Goal: Task Accomplishment & Management: Manage account settings

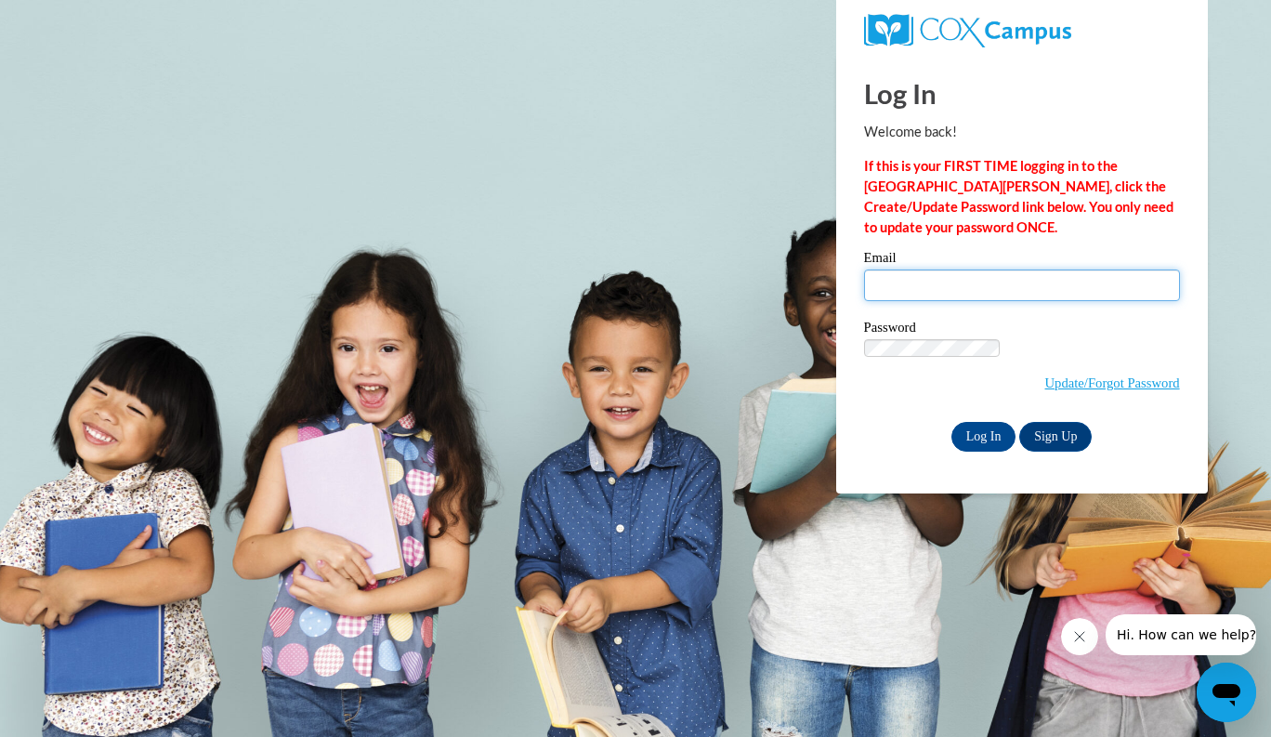
type input "[EMAIL_ADDRESS][DOMAIN_NAME]"
click at [952, 422] on input "Log In" at bounding box center [984, 437] width 65 height 30
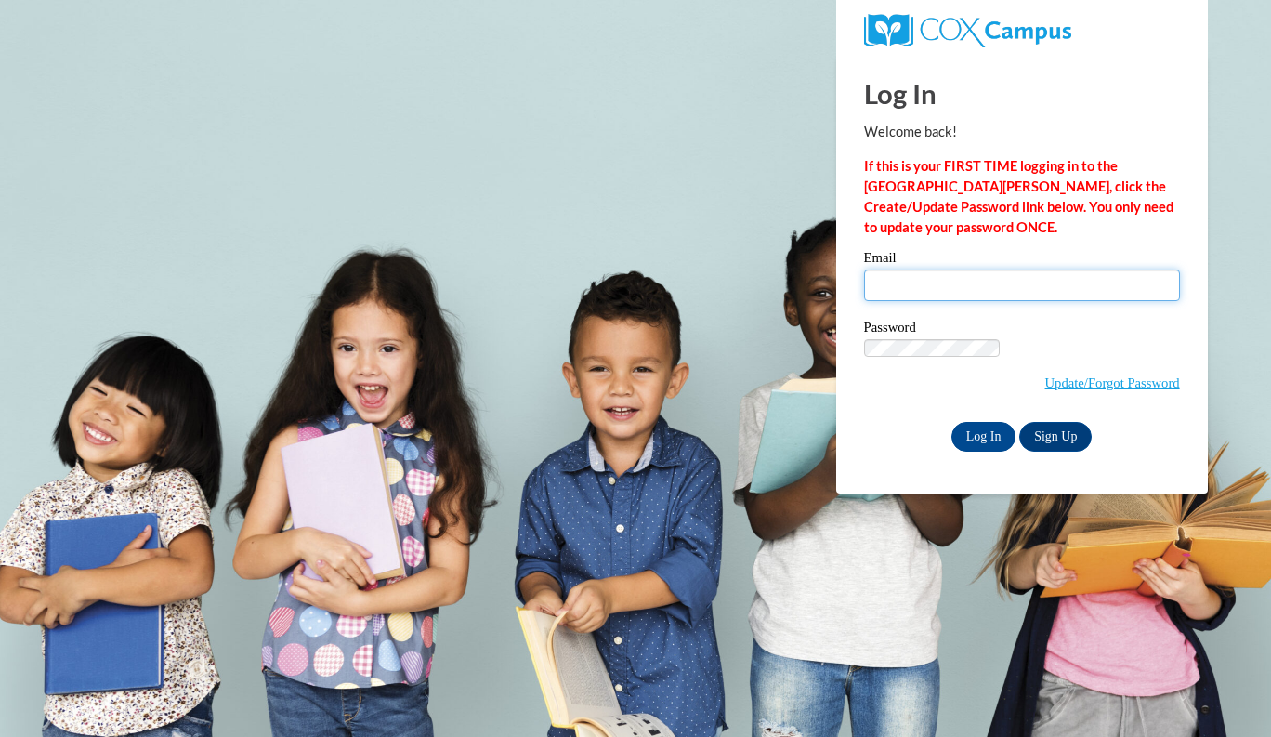
type input "[EMAIL_ADDRESS][DOMAIN_NAME]"
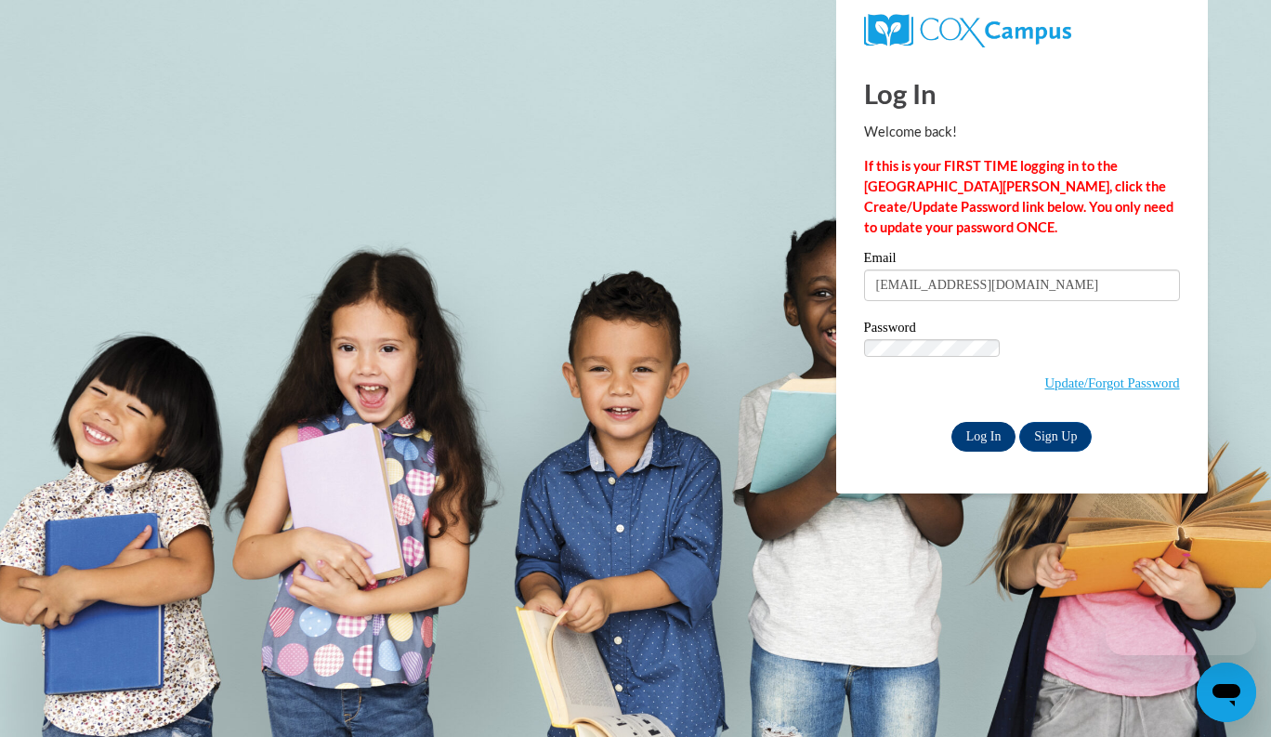
click at [952, 422] on input "Log In" at bounding box center [984, 437] width 65 height 30
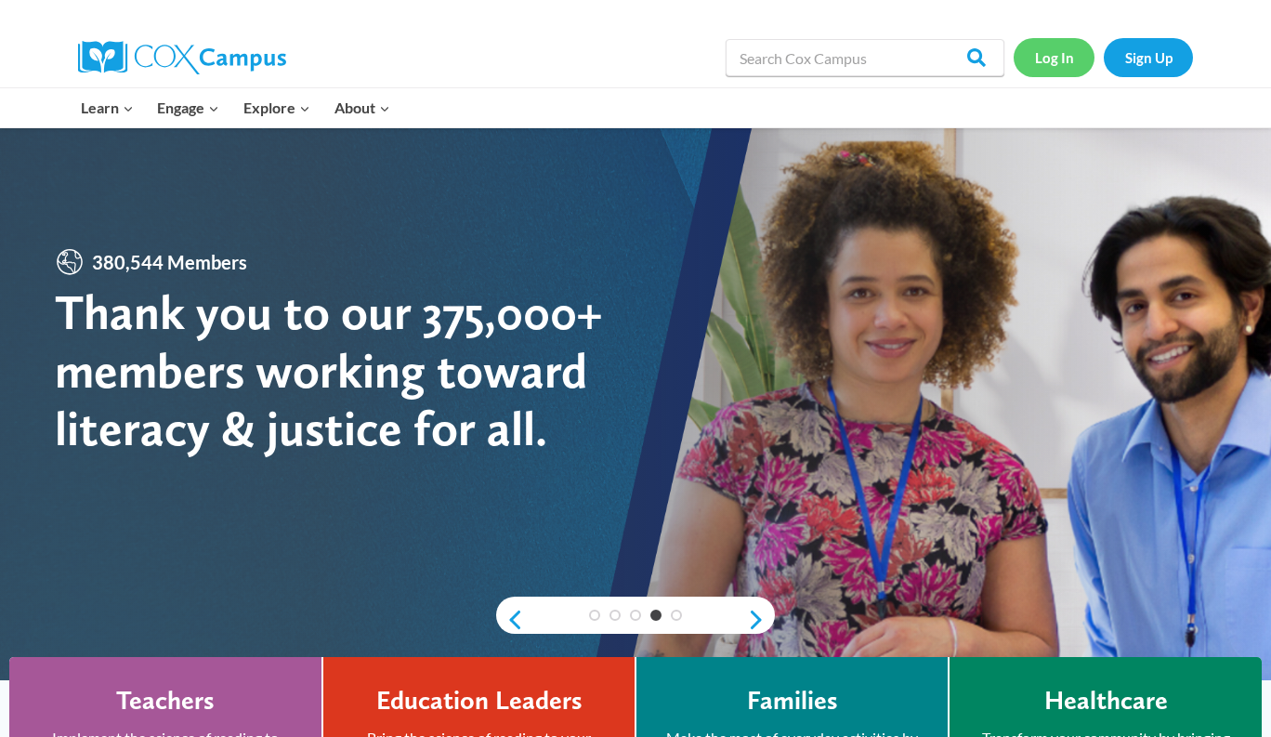
click at [1046, 56] on link "Log In" at bounding box center [1054, 57] width 81 height 38
